Goal: Information Seeking & Learning: Learn about a topic

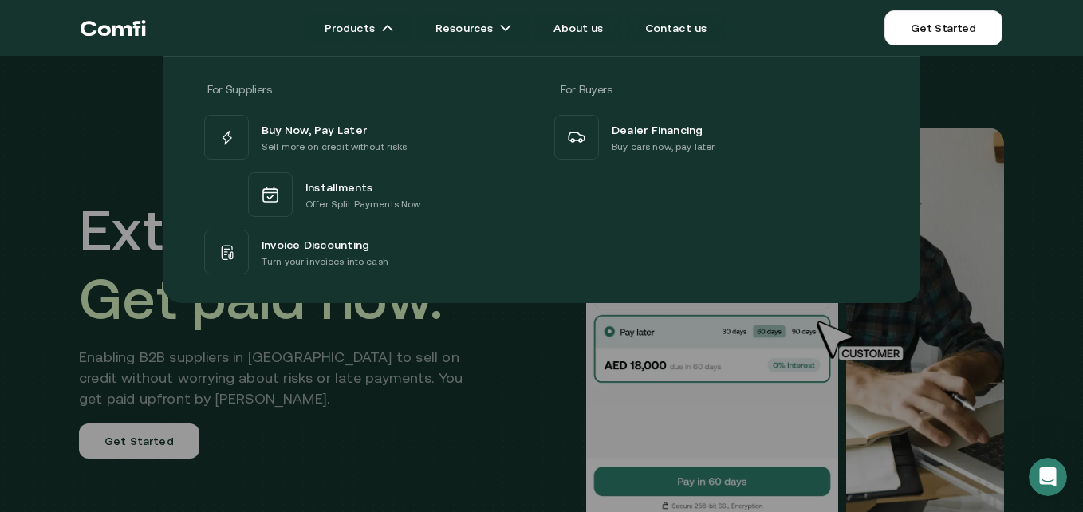
click at [299, 324] on div at bounding box center [541, 312] width 1083 height 512
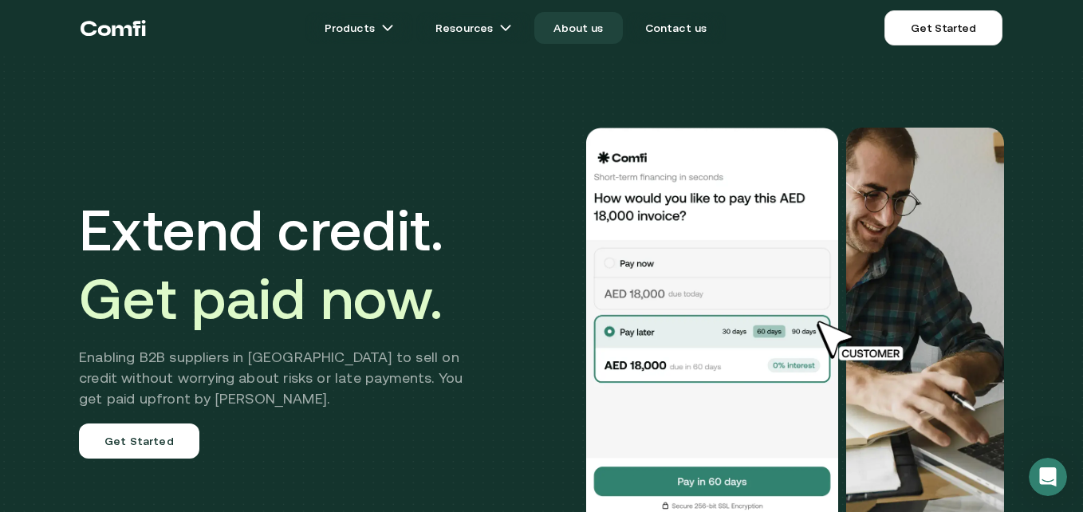
click at [567, 22] on link "About us" at bounding box center [578, 28] width 88 height 32
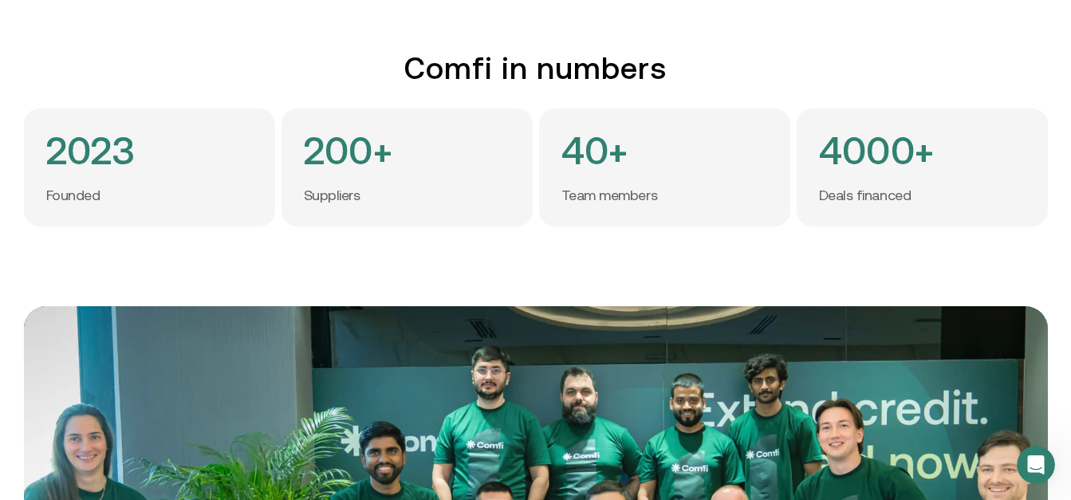
scroll to position [0, 12]
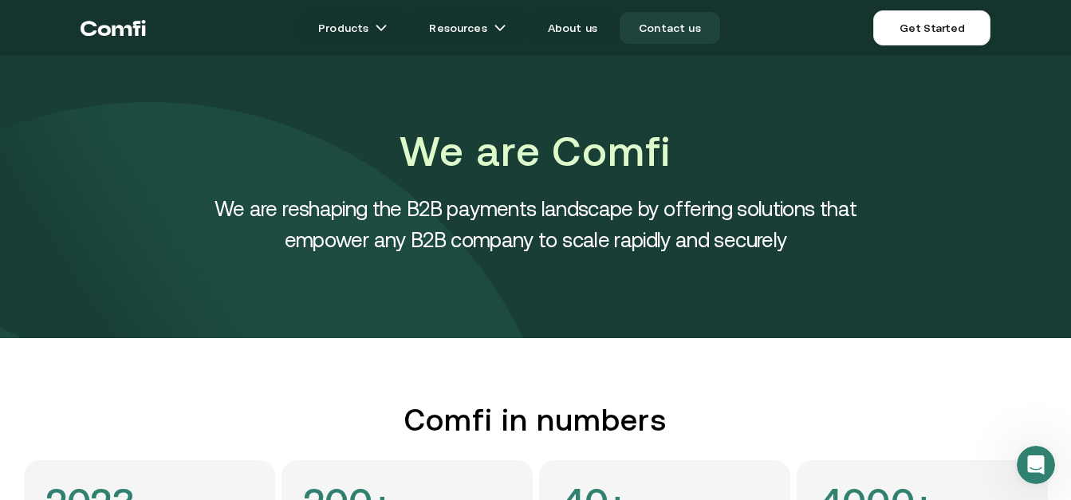
click at [657, 18] on link "Contact us" at bounding box center [670, 28] width 100 height 32
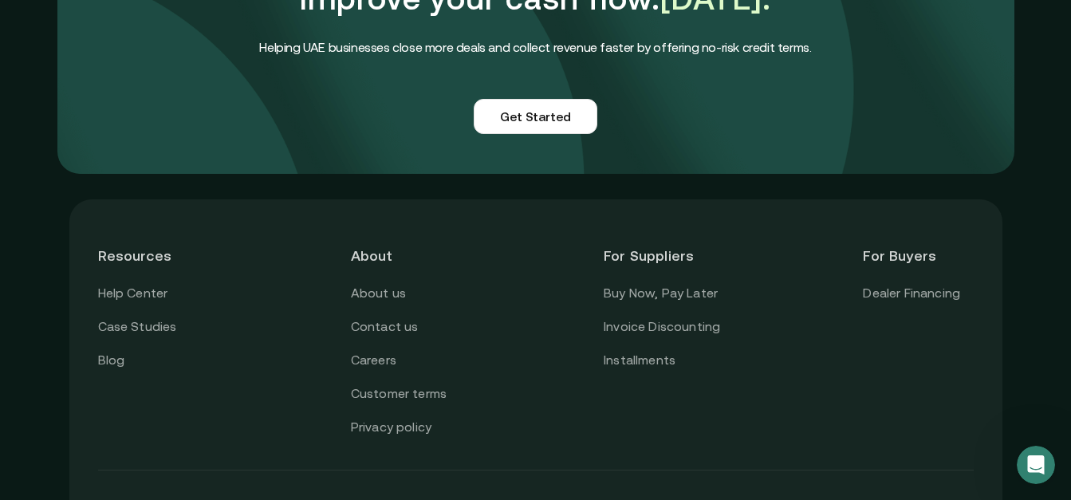
scroll to position [1353, 12]
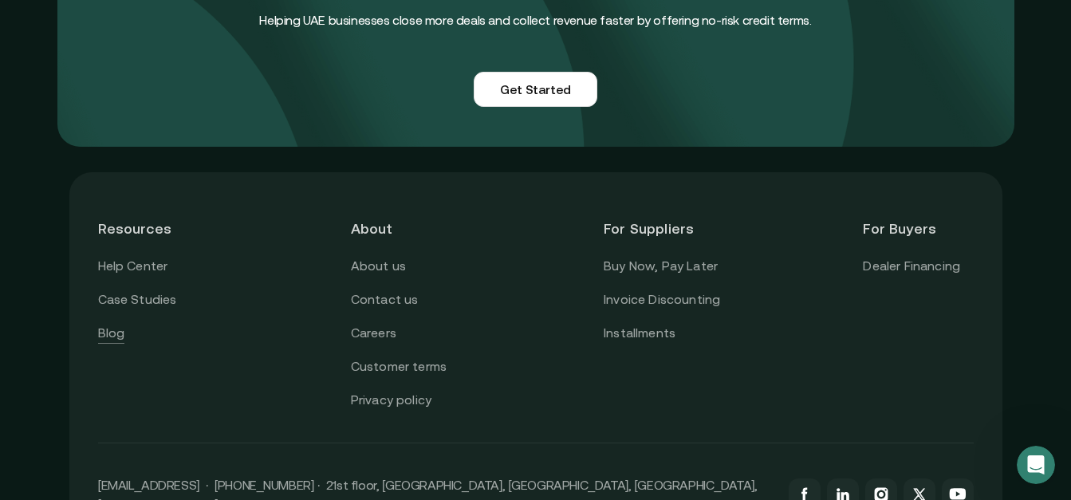
click at [98, 344] on link "Blog" at bounding box center [111, 333] width 27 height 21
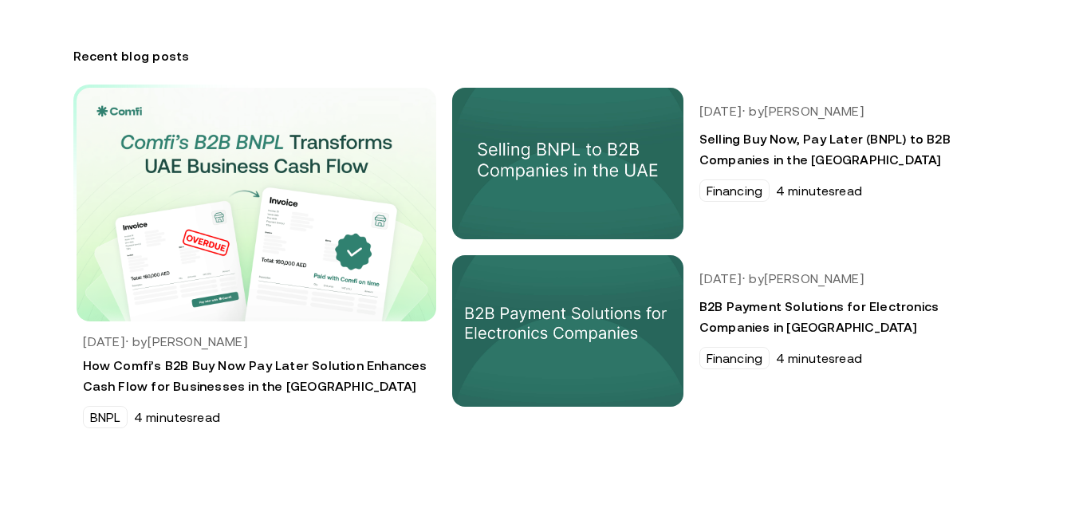
scroll to position [69, 0]
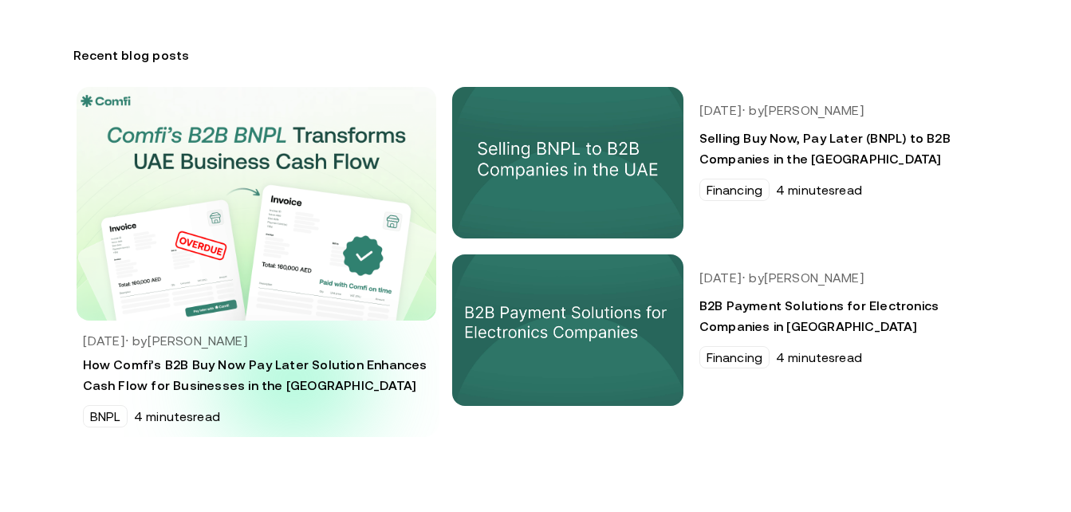
click at [299, 380] on h3 "How Comfi’s B2B Buy Now Pay Later Solution Enhances Cash Flow for Businesses in…" at bounding box center [256, 374] width 347 height 41
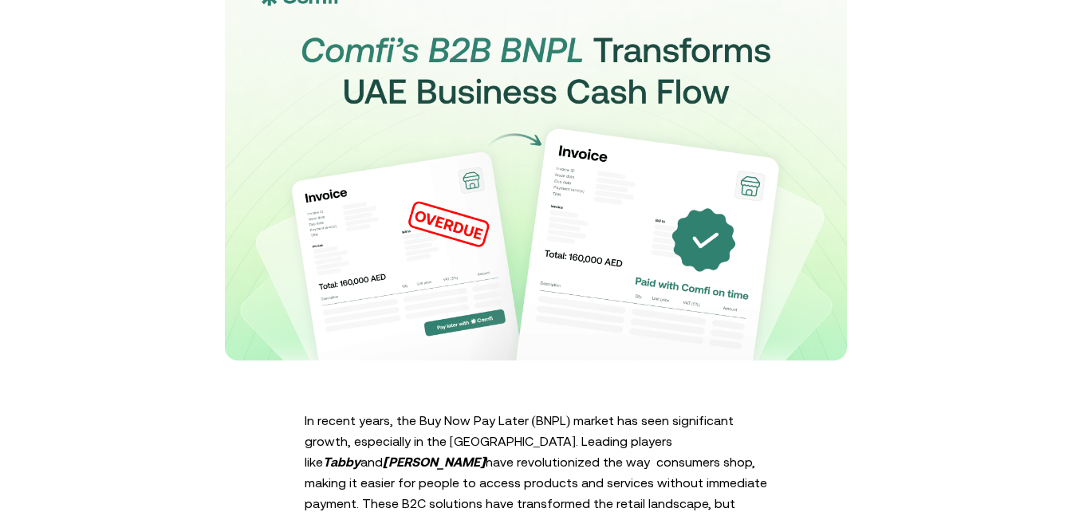
scroll to position [461, 0]
